Goal: Transaction & Acquisition: Purchase product/service

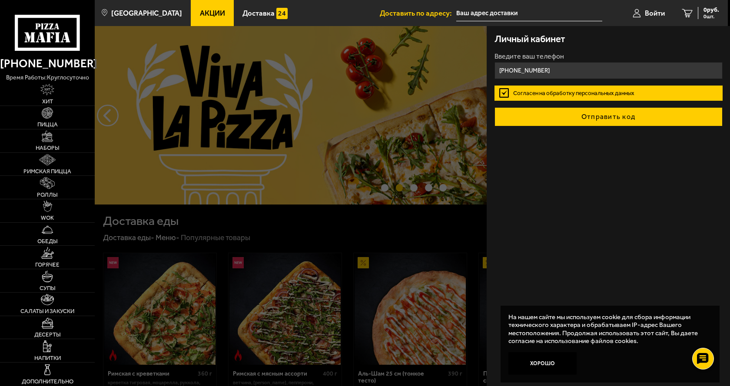
type input "[PHONE_NUMBER]"
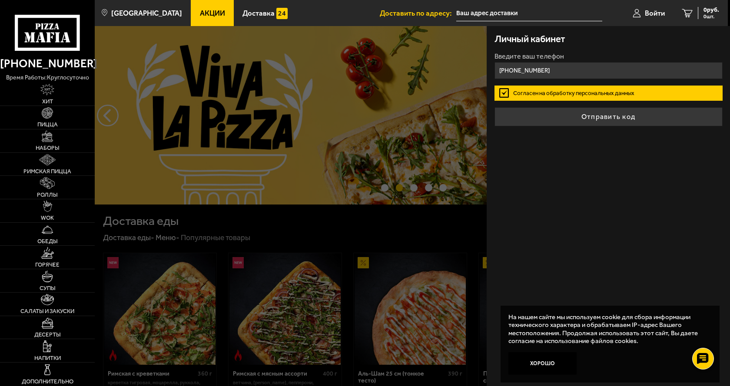
drag, startPoint x: 592, startPoint y: 114, endPoint x: 591, endPoint y: 132, distance: 18.3
click at [592, 115] on button "Отправить код" at bounding box center [608, 116] width 228 height 19
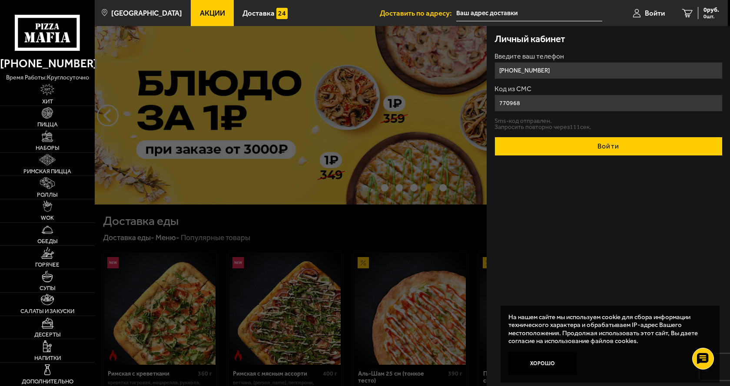
type input "770968"
click at [581, 150] on button "Войти" at bounding box center [608, 146] width 228 height 19
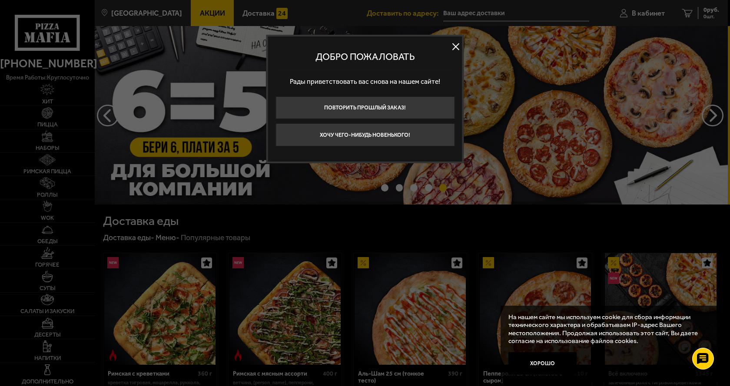
click at [457, 45] on button at bounding box center [455, 46] width 13 height 13
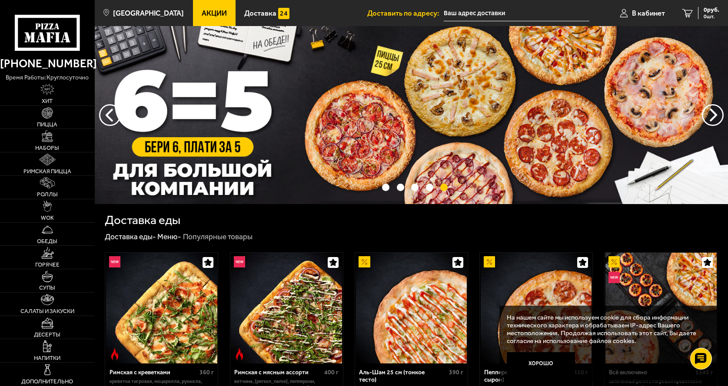
click at [486, 15] on input "text" at bounding box center [517, 13] width 146 height 16
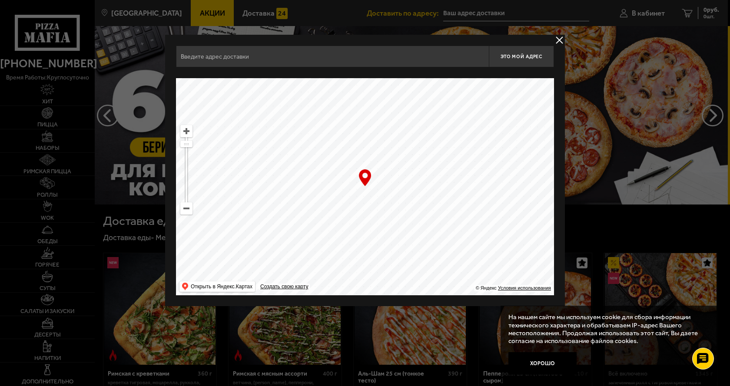
drag, startPoint x: 465, startPoint y: 192, endPoint x: 336, endPoint y: 205, distance: 129.7
click at [336, 205] on ymaps at bounding box center [365, 186] width 378 height 217
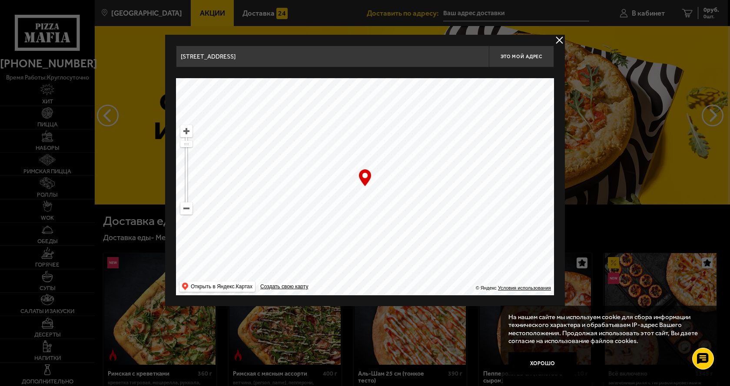
drag, startPoint x: 298, startPoint y: 172, endPoint x: 362, endPoint y: 266, distance: 113.7
click at [362, 266] on ymaps at bounding box center [365, 186] width 378 height 217
drag, startPoint x: 452, startPoint y: 164, endPoint x: 362, endPoint y: 299, distance: 161.7
click at [362, 299] on div "Миллионная улица, 33АВ Это мой адрес Найдите адрес перетащив карту … © Яндекс У…" at bounding box center [365, 171] width 400 height 272
drag, startPoint x: 433, startPoint y: 160, endPoint x: 395, endPoint y: 301, distance: 146.4
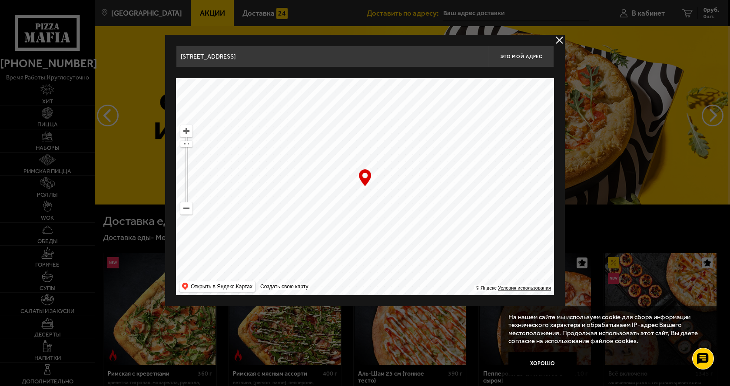
click at [395, 301] on div "Миллионная улица, 33АВ Это мой адрес Найдите адрес перетащив карту … © Яндекс У…" at bounding box center [365, 171] width 400 height 272
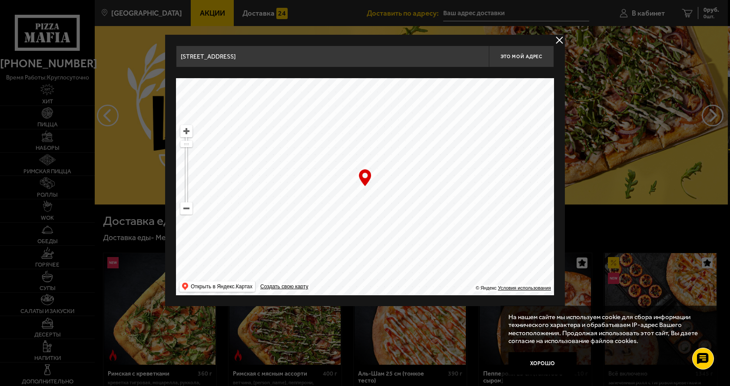
drag, startPoint x: 434, startPoint y: 144, endPoint x: 406, endPoint y: 255, distance: 113.8
click at [406, 255] on ymaps at bounding box center [365, 186] width 378 height 217
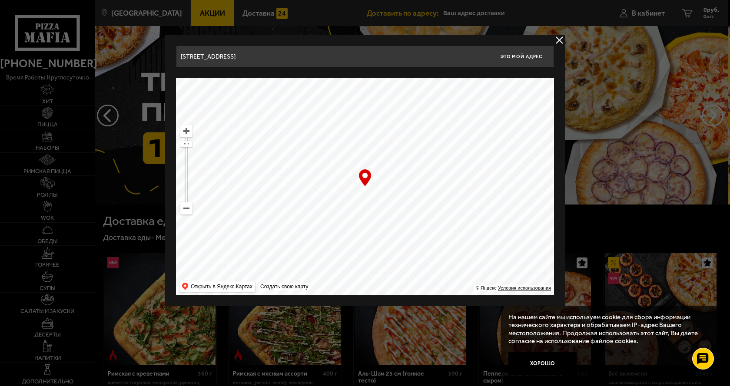
drag, startPoint x: 447, startPoint y: 128, endPoint x: 627, endPoint y: 128, distance: 180.3
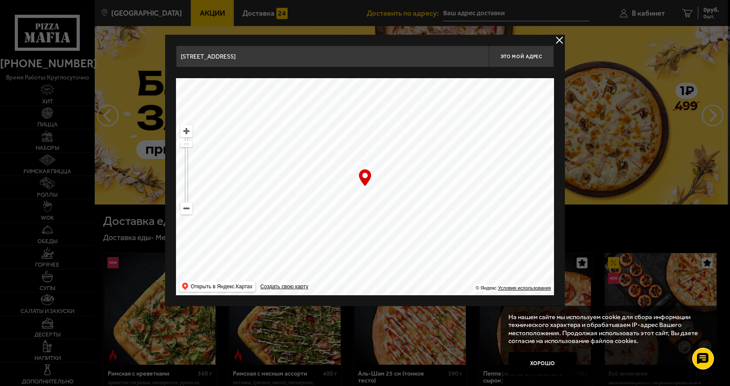
drag, startPoint x: 358, startPoint y: 167, endPoint x: 571, endPoint y: 113, distance: 219.8
drag, startPoint x: 365, startPoint y: 188, endPoint x: 624, endPoint y: 181, distance: 259.1
drag, startPoint x: 335, startPoint y: 172, endPoint x: 450, endPoint y: 234, distance: 130.2
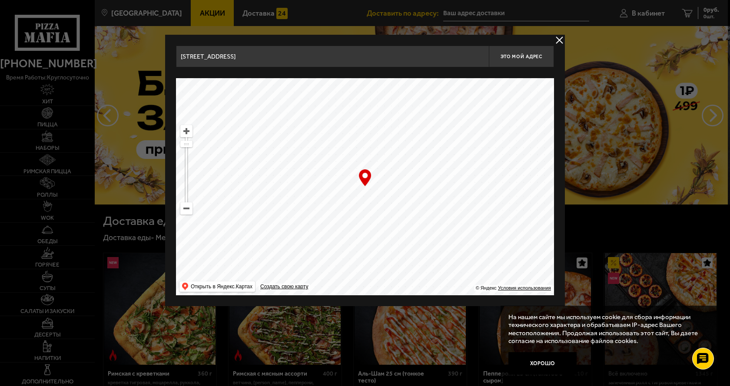
click at [467, 254] on ymaps at bounding box center [365, 186] width 378 height 217
drag, startPoint x: 434, startPoint y: 156, endPoint x: 416, endPoint y: 294, distance: 139.3
click at [417, 294] on ymaps at bounding box center [365, 186] width 378 height 217
drag, startPoint x: 456, startPoint y: 126, endPoint x: 410, endPoint y: 291, distance: 171.7
click at [412, 292] on ymaps at bounding box center [365, 186] width 378 height 217
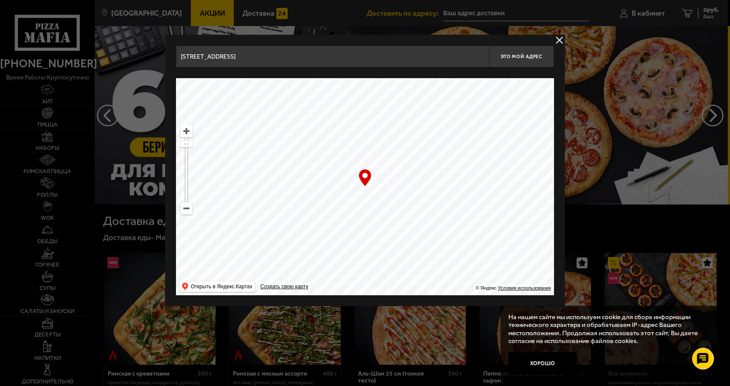
drag, startPoint x: 439, startPoint y: 112, endPoint x: 357, endPoint y: 323, distance: 226.4
drag, startPoint x: 392, startPoint y: 131, endPoint x: 459, endPoint y: 290, distance: 172.4
click at [459, 290] on ymaps at bounding box center [365, 186] width 378 height 217
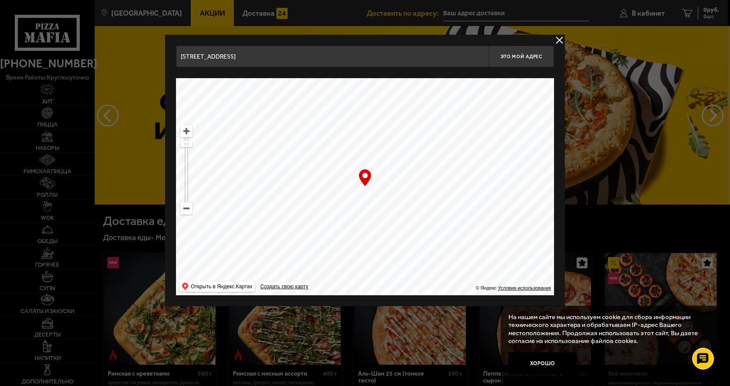
drag, startPoint x: 407, startPoint y: 139, endPoint x: 472, endPoint y: 257, distance: 134.2
click at [472, 257] on ymaps at bounding box center [365, 186] width 378 height 217
drag, startPoint x: 316, startPoint y: 148, endPoint x: 574, endPoint y: 235, distance: 272.5
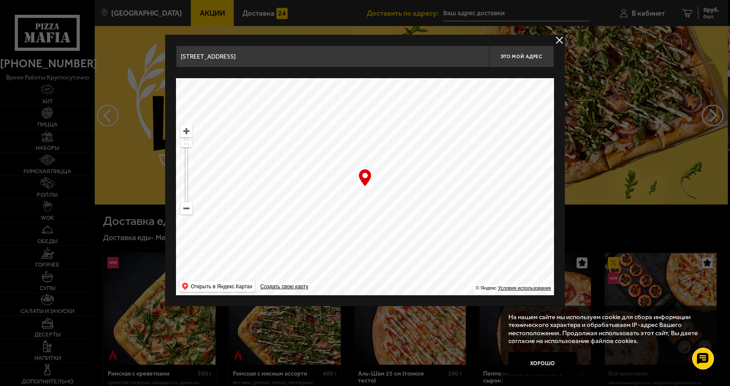
click at [189, 149] on ymaps at bounding box center [186, 170] width 12 height 90
drag, startPoint x: 186, startPoint y: 143, endPoint x: 187, endPoint y: 152, distance: 8.8
click at [187, 152] on ymaps at bounding box center [186, 152] width 11 height 6
drag, startPoint x: 187, startPoint y: 153, endPoint x: 187, endPoint y: 166, distance: 13.9
click at [187, 166] on ymaps at bounding box center [186, 167] width 11 height 6
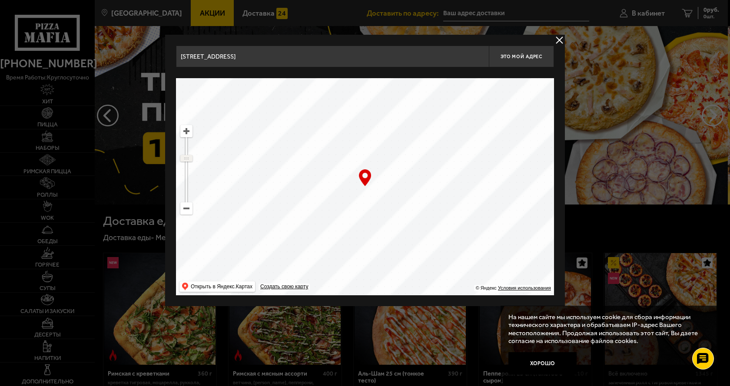
drag, startPoint x: 183, startPoint y: 165, endPoint x: 184, endPoint y: 158, distance: 7.0
click at [184, 158] on ymaps at bounding box center [186, 159] width 11 height 6
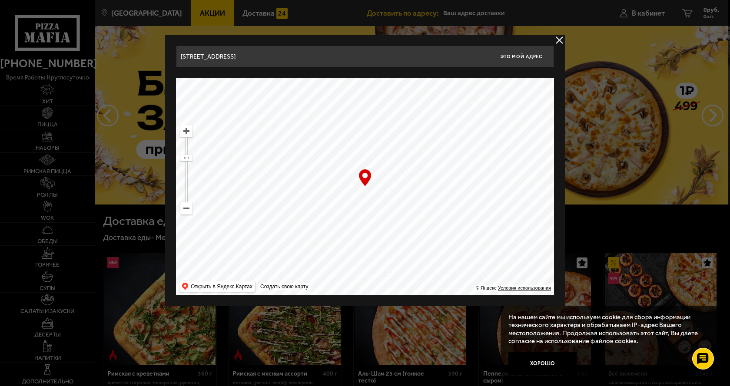
drag, startPoint x: 449, startPoint y: 206, endPoint x: 261, endPoint y: 195, distance: 188.9
click at [261, 195] on ymaps at bounding box center [365, 186] width 378 height 217
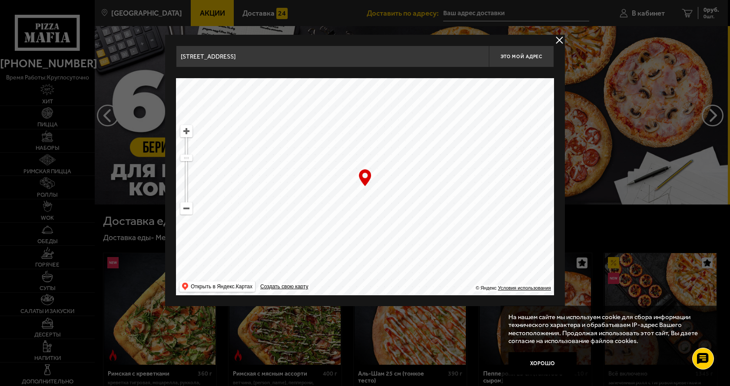
drag, startPoint x: 368, startPoint y: 192, endPoint x: 355, endPoint y: 198, distance: 14.8
click at [355, 198] on ymaps at bounding box center [365, 186] width 378 height 217
click at [186, 132] on ymaps at bounding box center [186, 131] width 11 height 11
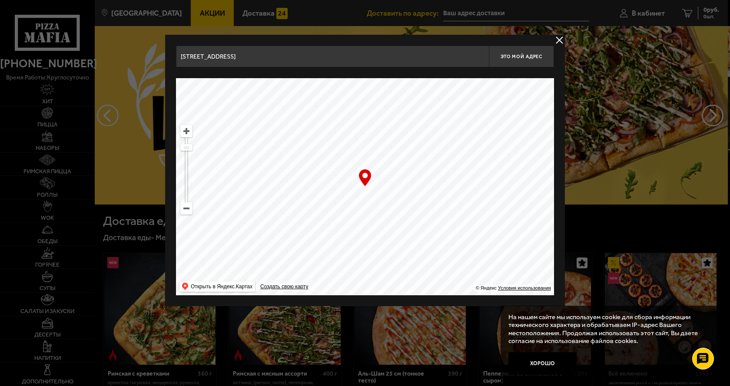
drag, startPoint x: 402, startPoint y: 212, endPoint x: 242, endPoint y: 185, distance: 162.2
click at [242, 185] on ymaps at bounding box center [365, 186] width 378 height 217
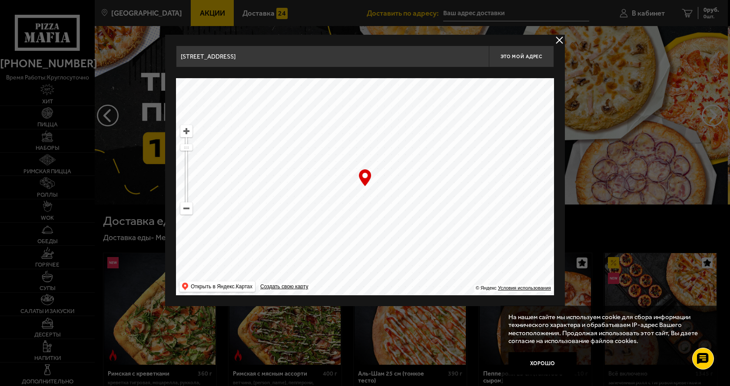
drag, startPoint x: 471, startPoint y: 199, endPoint x: 522, endPoint y: 145, distance: 74.1
click at [527, 137] on ymaps at bounding box center [365, 186] width 378 height 217
drag, startPoint x: 400, startPoint y: 249, endPoint x: 405, endPoint y: 145, distance: 103.6
click at [402, 153] on ymaps at bounding box center [365, 186] width 378 height 217
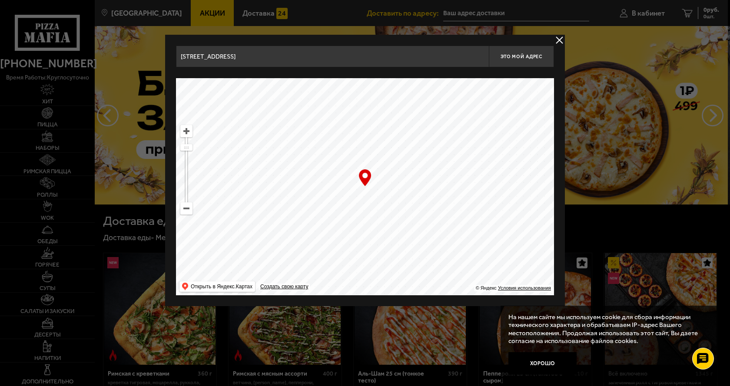
drag, startPoint x: 419, startPoint y: 237, endPoint x: 318, endPoint y: 94, distance: 174.8
click at [321, 94] on ymaps at bounding box center [365, 186] width 378 height 217
drag, startPoint x: 308, startPoint y: 171, endPoint x: 358, endPoint y: 196, distance: 55.8
click at [358, 196] on ymaps at bounding box center [365, 186] width 378 height 217
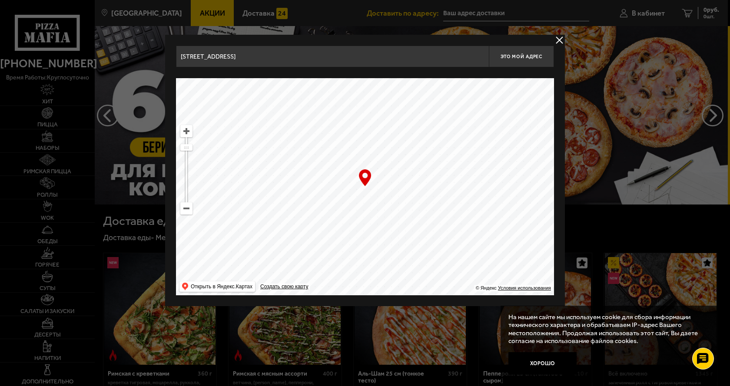
drag, startPoint x: 363, startPoint y: 197, endPoint x: 328, endPoint y: 230, distance: 48.9
click at [328, 230] on ymaps at bounding box center [365, 186] width 378 height 217
type input "Индустриальный проспект, 44Д"
click at [187, 131] on ymaps at bounding box center [186, 131] width 11 height 11
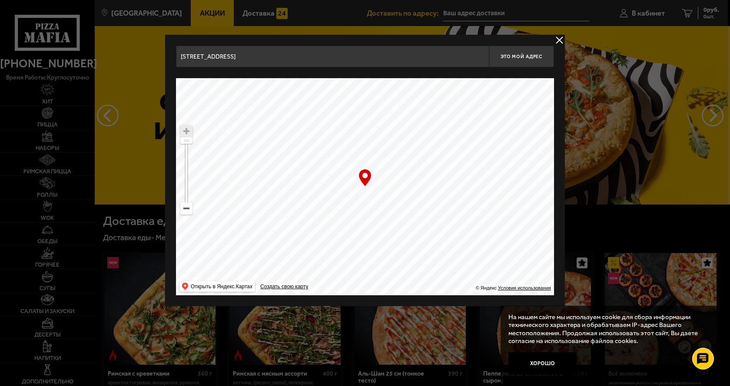
drag, startPoint x: 326, startPoint y: 186, endPoint x: 342, endPoint y: 203, distance: 23.3
click at [342, 203] on ymaps at bounding box center [365, 186] width 378 height 217
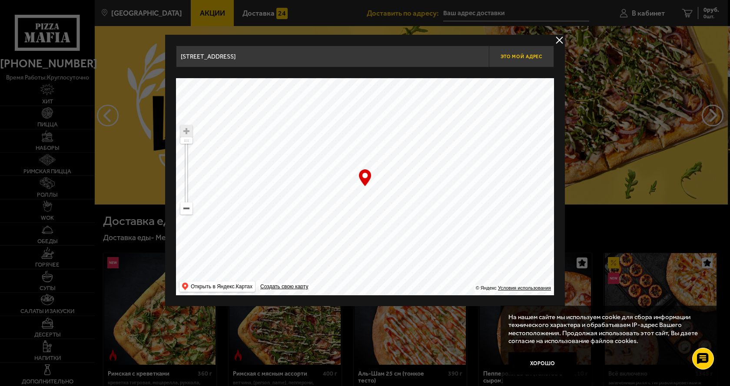
click at [510, 57] on span "Это мой адрес" at bounding box center [522, 57] width 42 height 6
type input "Индустриальный проспект, 44Д"
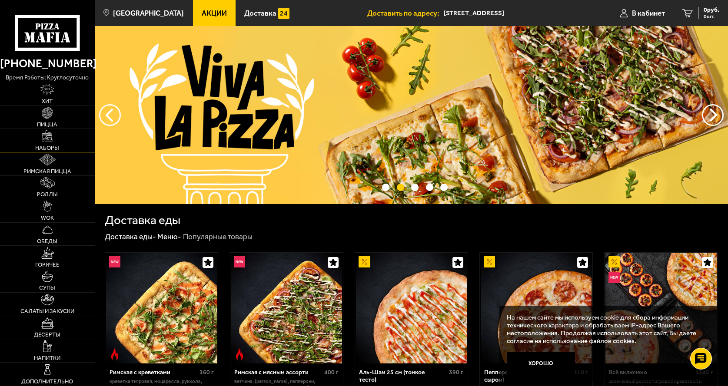
click at [46, 139] on img at bounding box center [47, 135] width 11 height 11
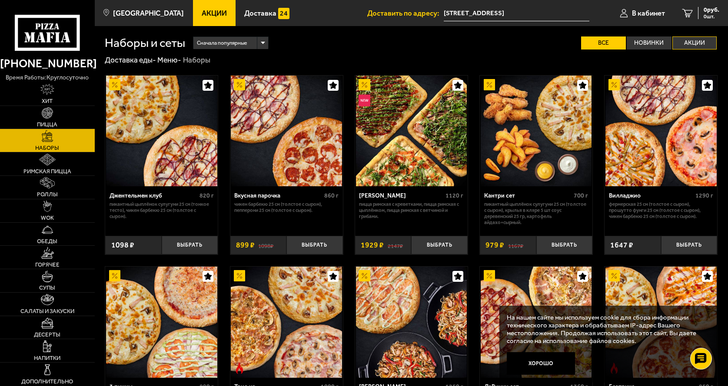
click at [705, 42] on label "Акции" at bounding box center [694, 42] width 45 height 13
click at [0, 0] on input "Акции" at bounding box center [0, 0] width 0 height 0
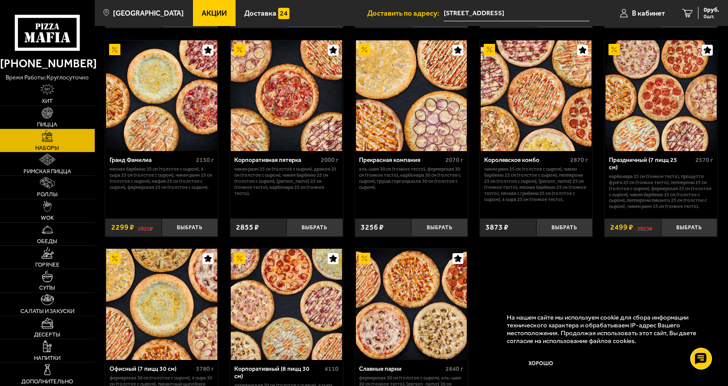
scroll to position [999, 0]
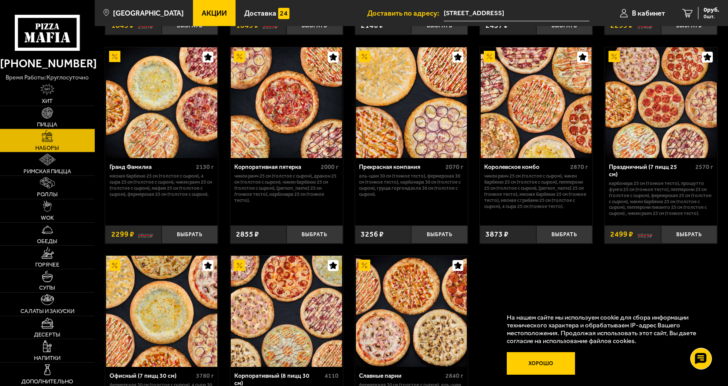
click at [537, 361] on button "Хорошо" at bounding box center [541, 363] width 68 height 23
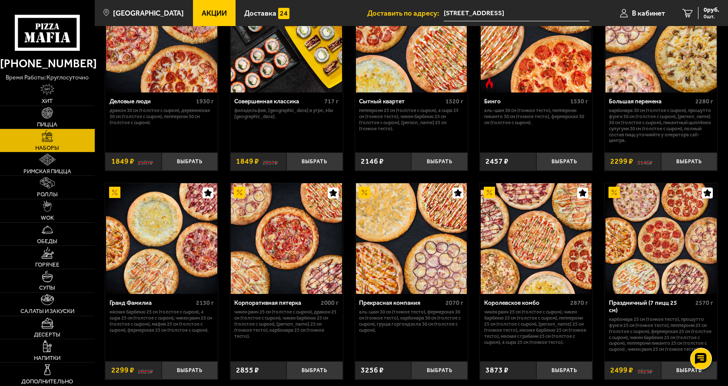
scroll to position [895, 0]
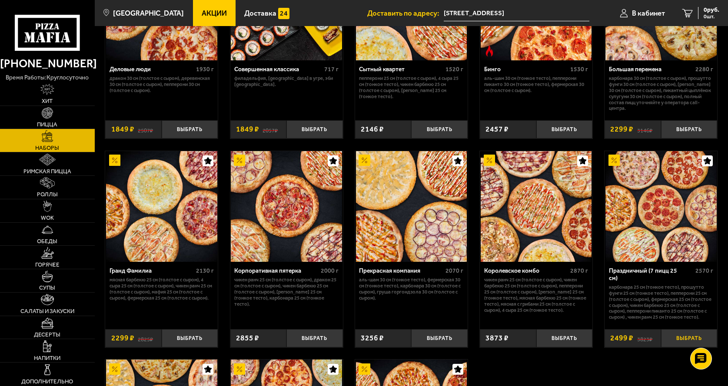
click at [694, 336] on button "Выбрать" at bounding box center [689, 338] width 56 height 19
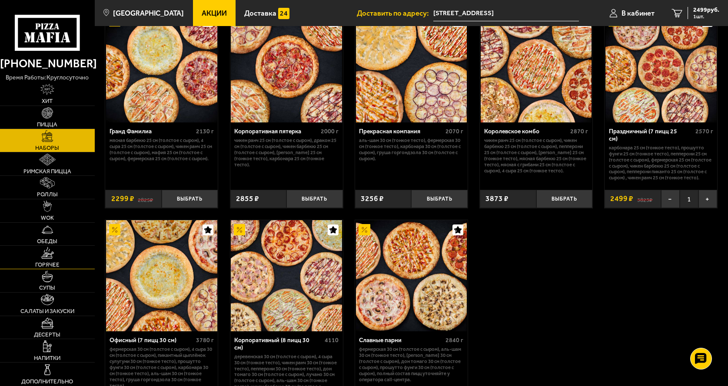
scroll to position [1069, 0]
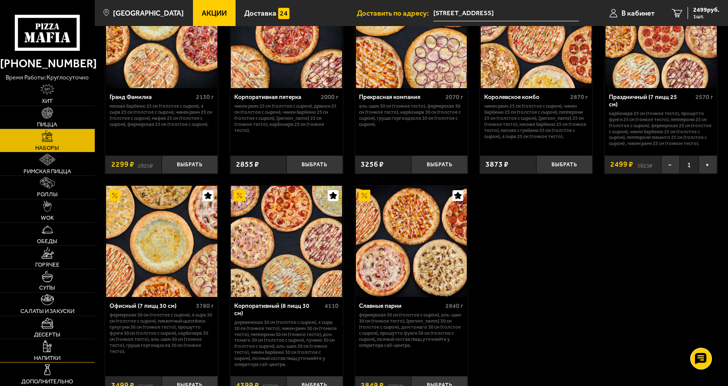
click at [56, 344] on link "Напитки" at bounding box center [47, 350] width 95 height 23
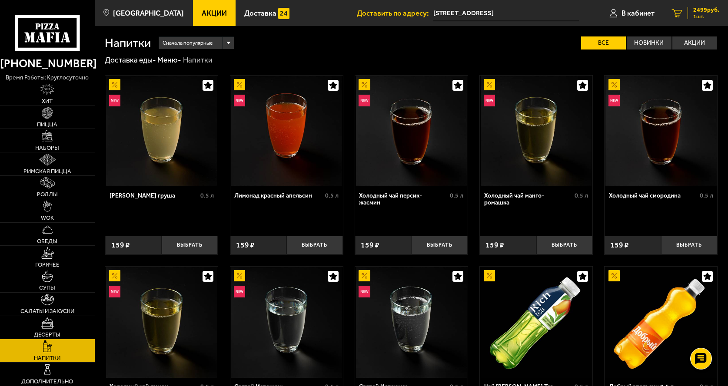
click at [705, 9] on span "2499 руб." at bounding box center [706, 10] width 26 height 6
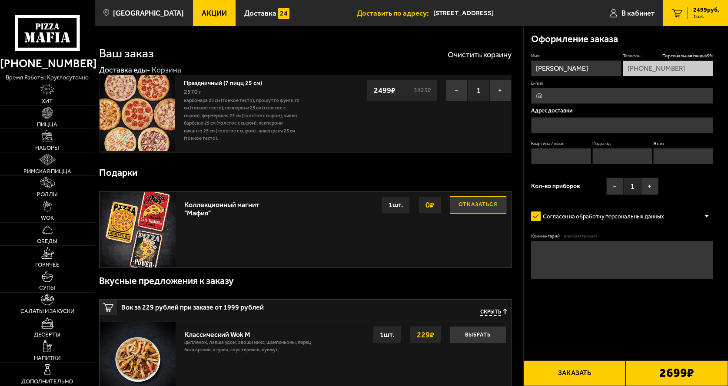
type input "Индустриальный проспект, 44Д"
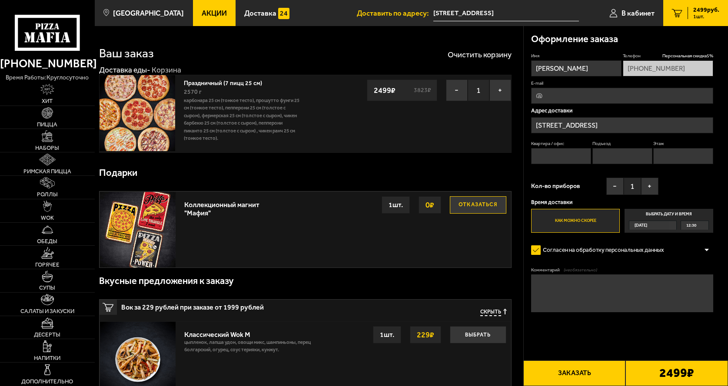
click at [564, 156] on input "Квартира / офис" at bounding box center [561, 156] width 60 height 16
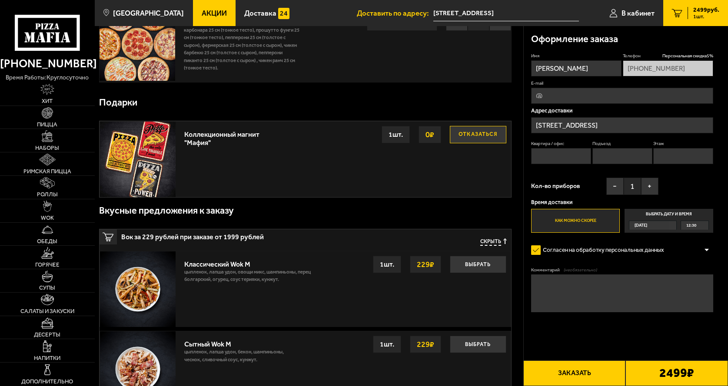
scroll to position [87, 0]
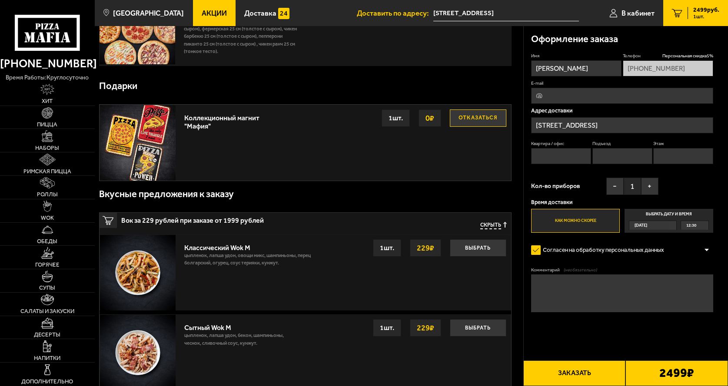
click at [590, 222] on label "Как можно скорее" at bounding box center [575, 221] width 89 height 24
click at [0, 0] on input "Как можно скорее" at bounding box center [0, 0] width 0 height 0
click at [590, 302] on textarea "Комментарий (необязательно)" at bounding box center [622, 294] width 182 height 38
click at [634, 286] on textarea "ангар "NAIMAR"" at bounding box center [622, 294] width 182 height 38
type textarea "ангар "NAIMAR""
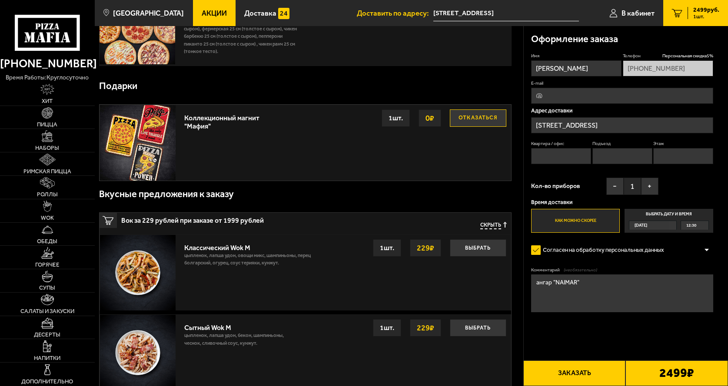
click at [588, 374] on button "Заказать" at bounding box center [574, 374] width 103 height 26
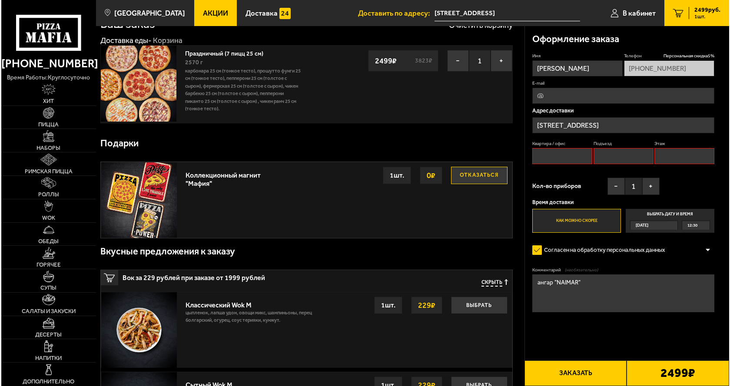
scroll to position [0, 0]
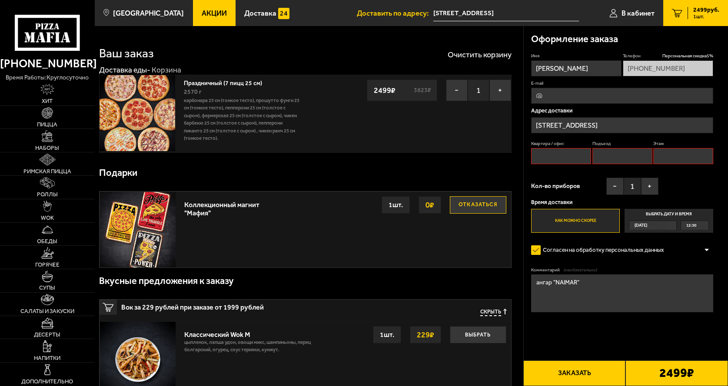
click at [554, 156] on input "Квартира / офис" at bounding box center [561, 156] width 60 height 16
type input "44"
click at [605, 154] on input "Подъезд" at bounding box center [622, 156] width 60 height 16
type input "1"
click at [663, 156] on input "Этаж" at bounding box center [683, 156] width 60 height 16
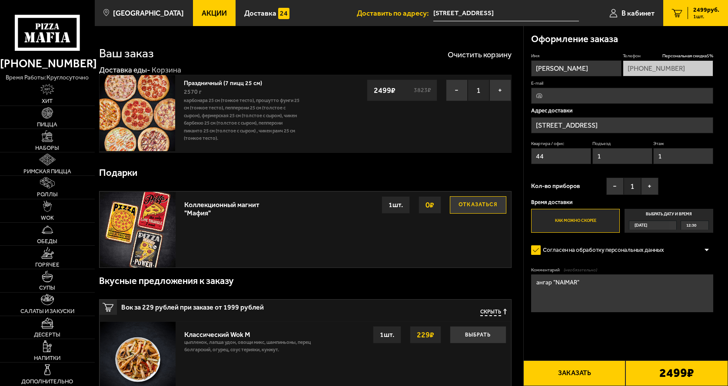
type input "1"
click at [608, 281] on textarea "ангар "NAIMAR"" at bounding box center [622, 294] width 182 height 38
type textarea "ангар "NAIMAR", звоните если заблудитесь"
click at [608, 373] on button "Заказать" at bounding box center [574, 374] width 103 height 26
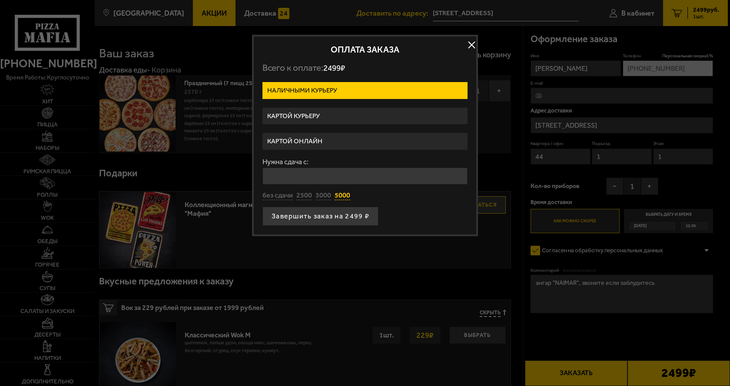
click at [343, 195] on button "5000" at bounding box center [343, 196] width 16 height 10
type input "5000"
click at [345, 216] on button "Завершить заказ на 2499 ₽" at bounding box center [320, 216] width 116 height 19
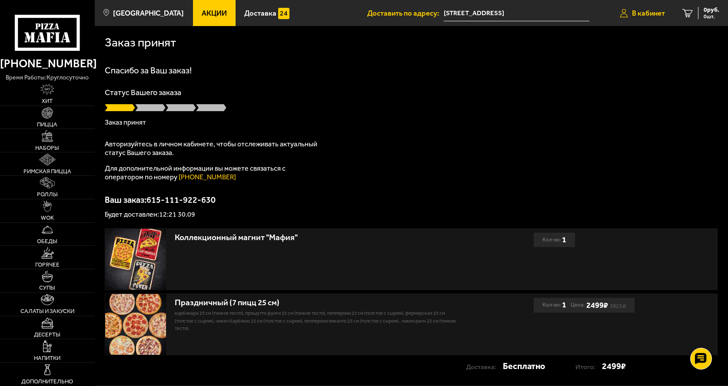
click at [637, 13] on span "В кабинет" at bounding box center [648, 13] width 33 height 7
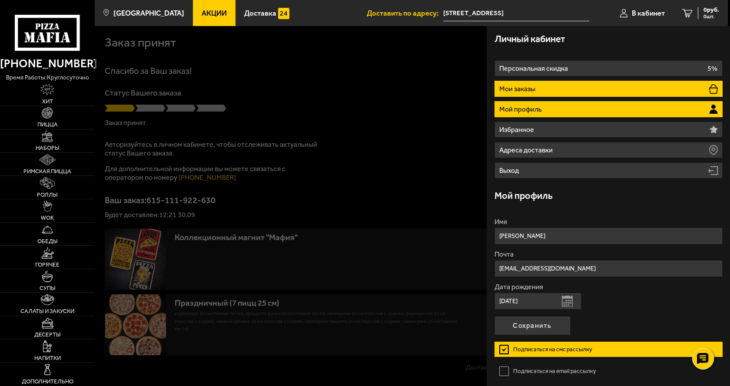
click at [610, 86] on li "Мои заказы" at bounding box center [608, 89] width 228 height 16
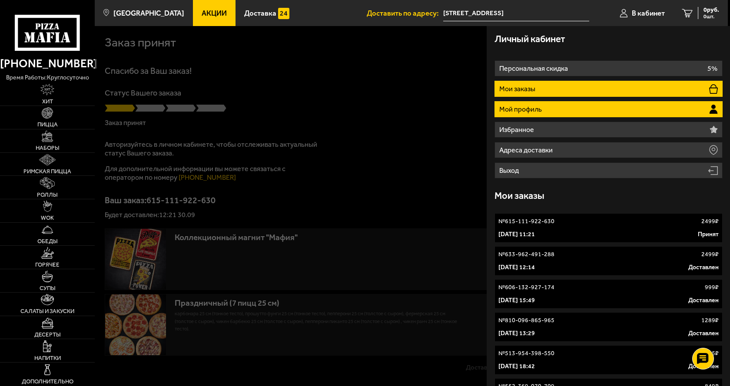
click at [572, 103] on li "Мой профиль" at bounding box center [608, 109] width 228 height 16
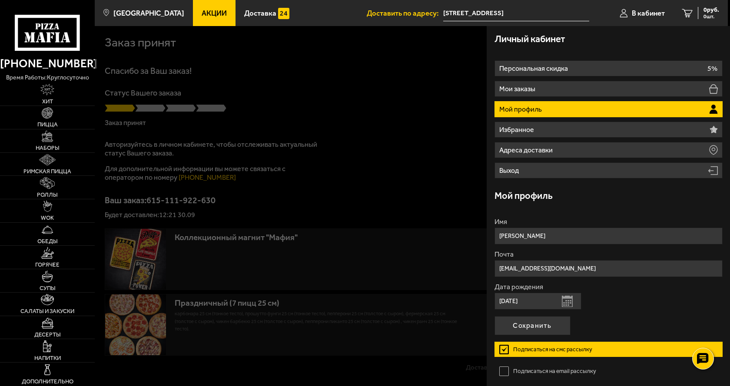
click at [429, 159] on div at bounding box center [460, 219] width 730 height 386
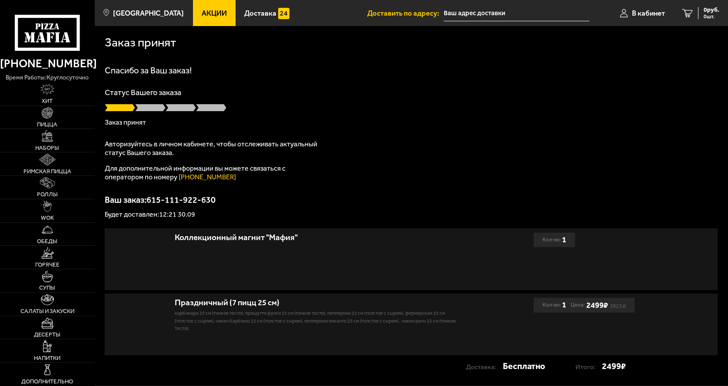
type input "[STREET_ADDRESS]"
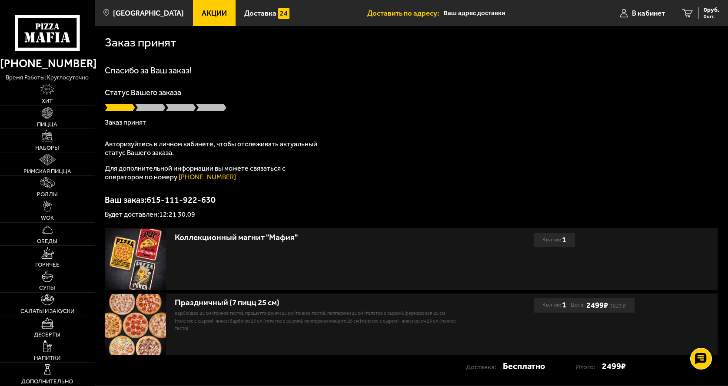
type input "[STREET_ADDRESS]"
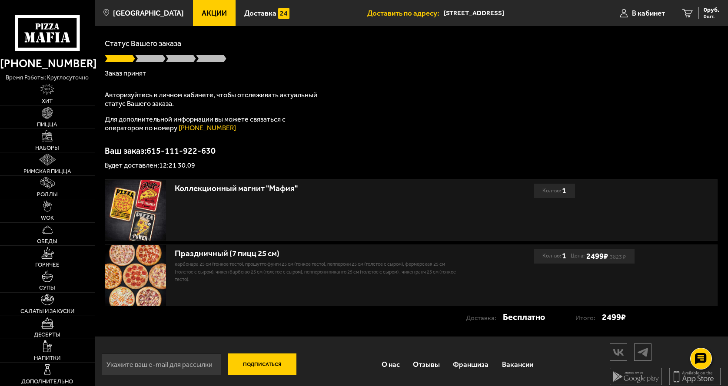
scroll to position [56, 0]
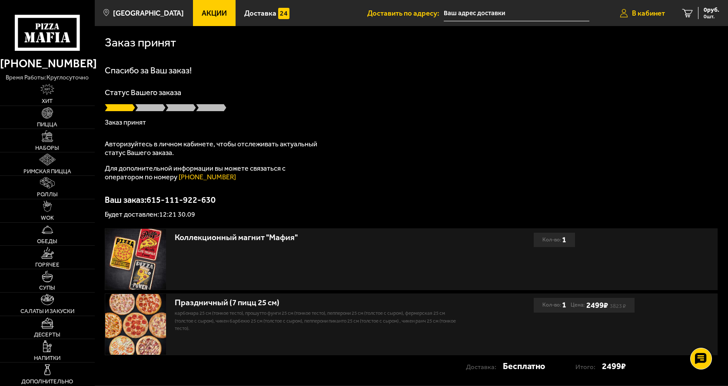
click at [650, 10] on span "В кабинет" at bounding box center [648, 13] width 33 height 7
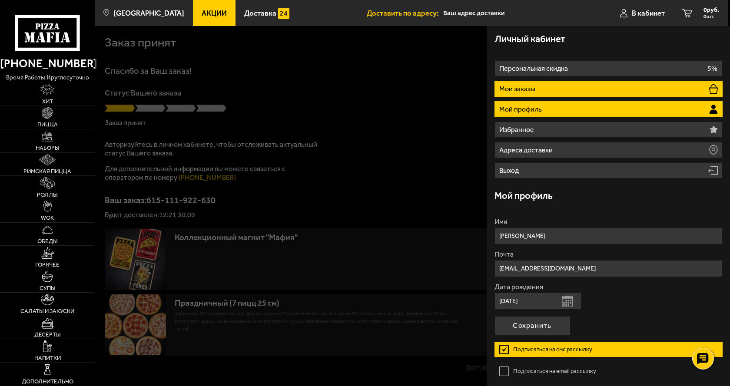
click at [587, 92] on li "Мои заказы" at bounding box center [608, 89] width 228 height 16
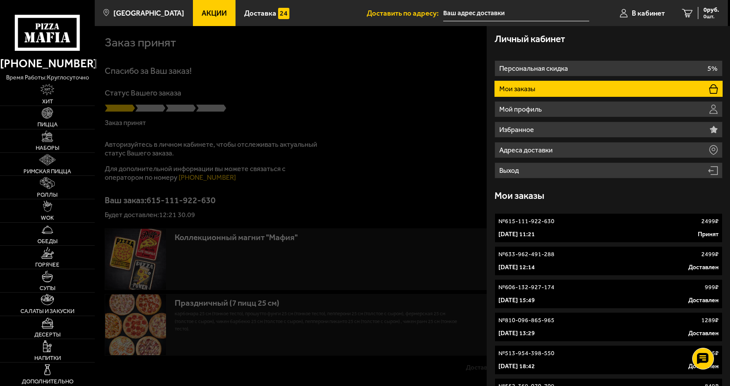
click at [573, 228] on link "№ 615-111-922-630 2499 ₽ 30 сентября 2025 г. 11:21 Принят" at bounding box center [608, 228] width 228 height 30
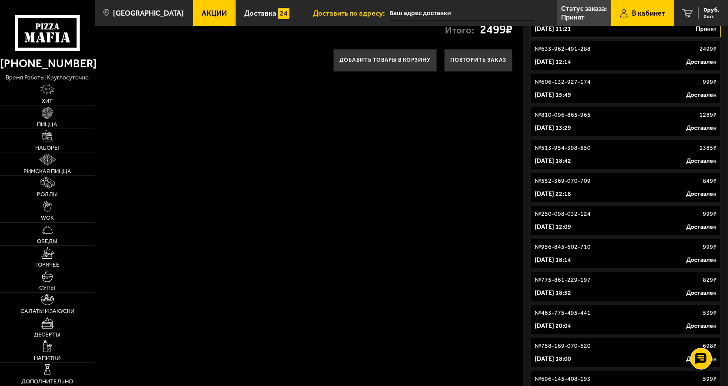
scroll to position [279, 0]
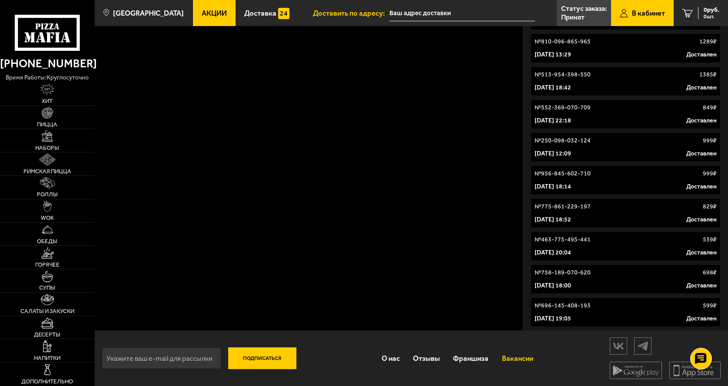
click at [514, 361] on link "Вакансии" at bounding box center [517, 358] width 44 height 25
